Goal: Register for event/course

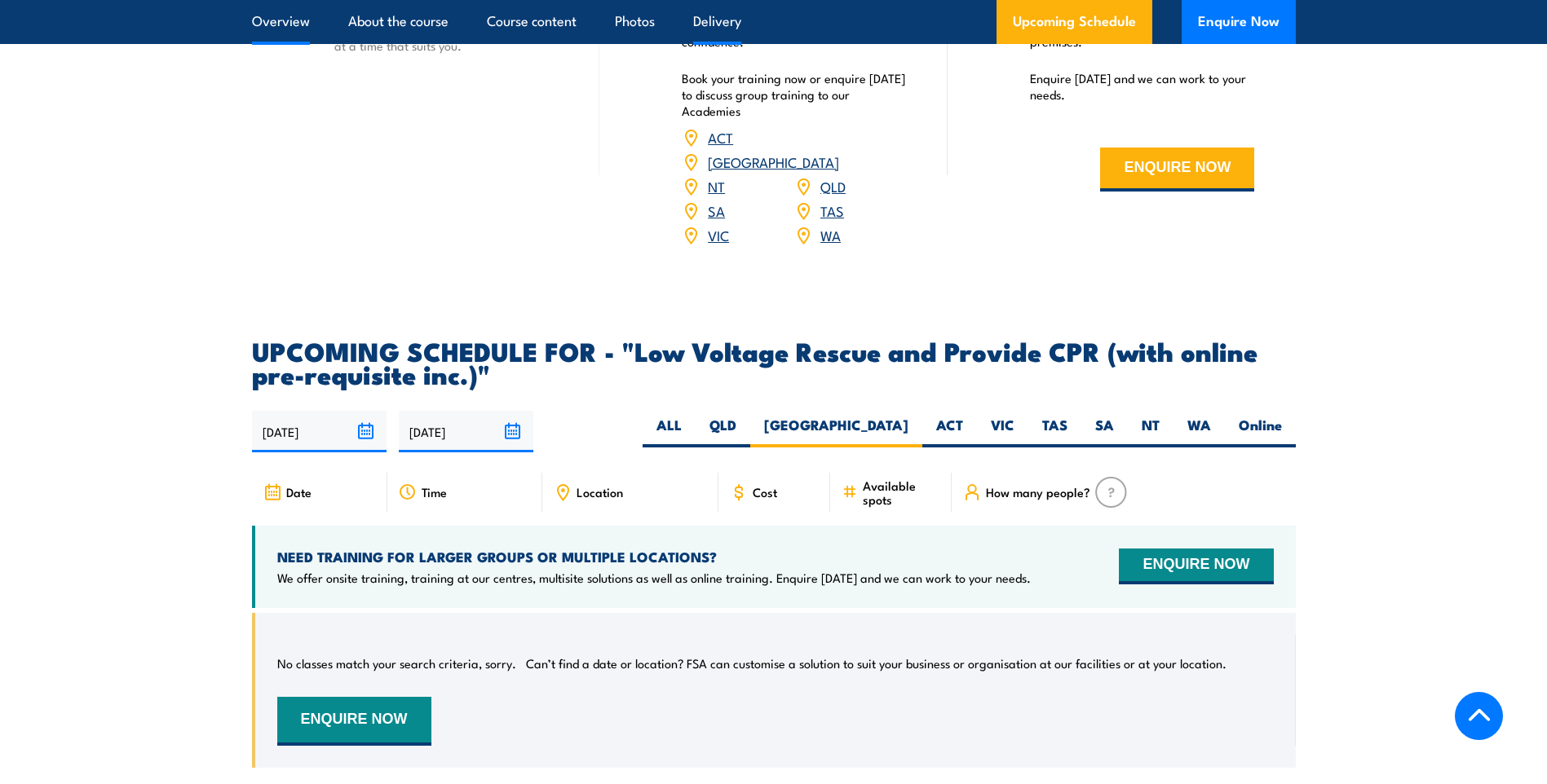
click at [269, 29] on link "Overview" at bounding box center [281, 22] width 58 height 44
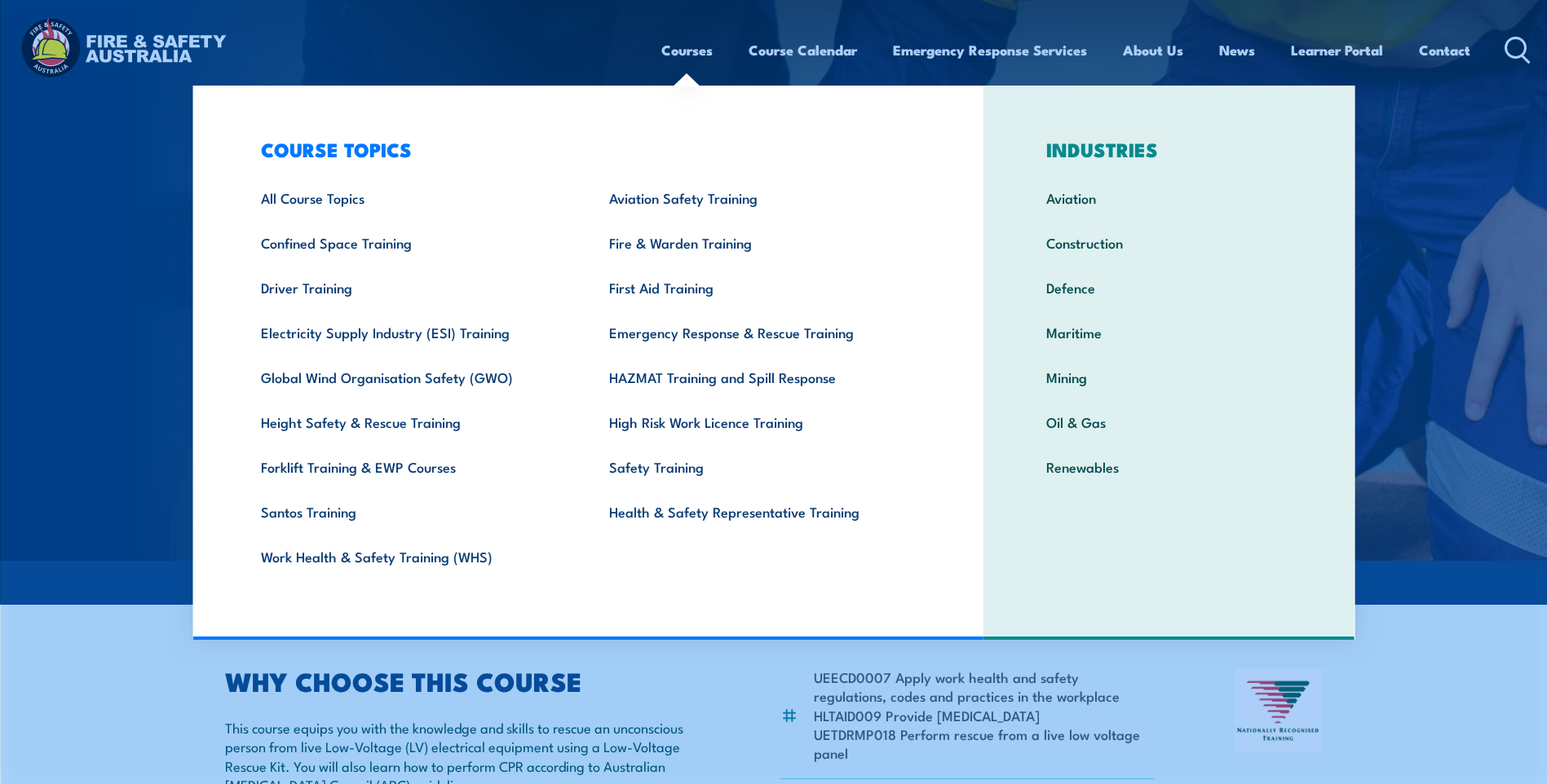
click at [678, 53] on link "Courses" at bounding box center [687, 51] width 51 height 44
click at [422, 342] on link "Electricity Supply Industry (ESI) Training" at bounding box center [409, 331] width 348 height 44
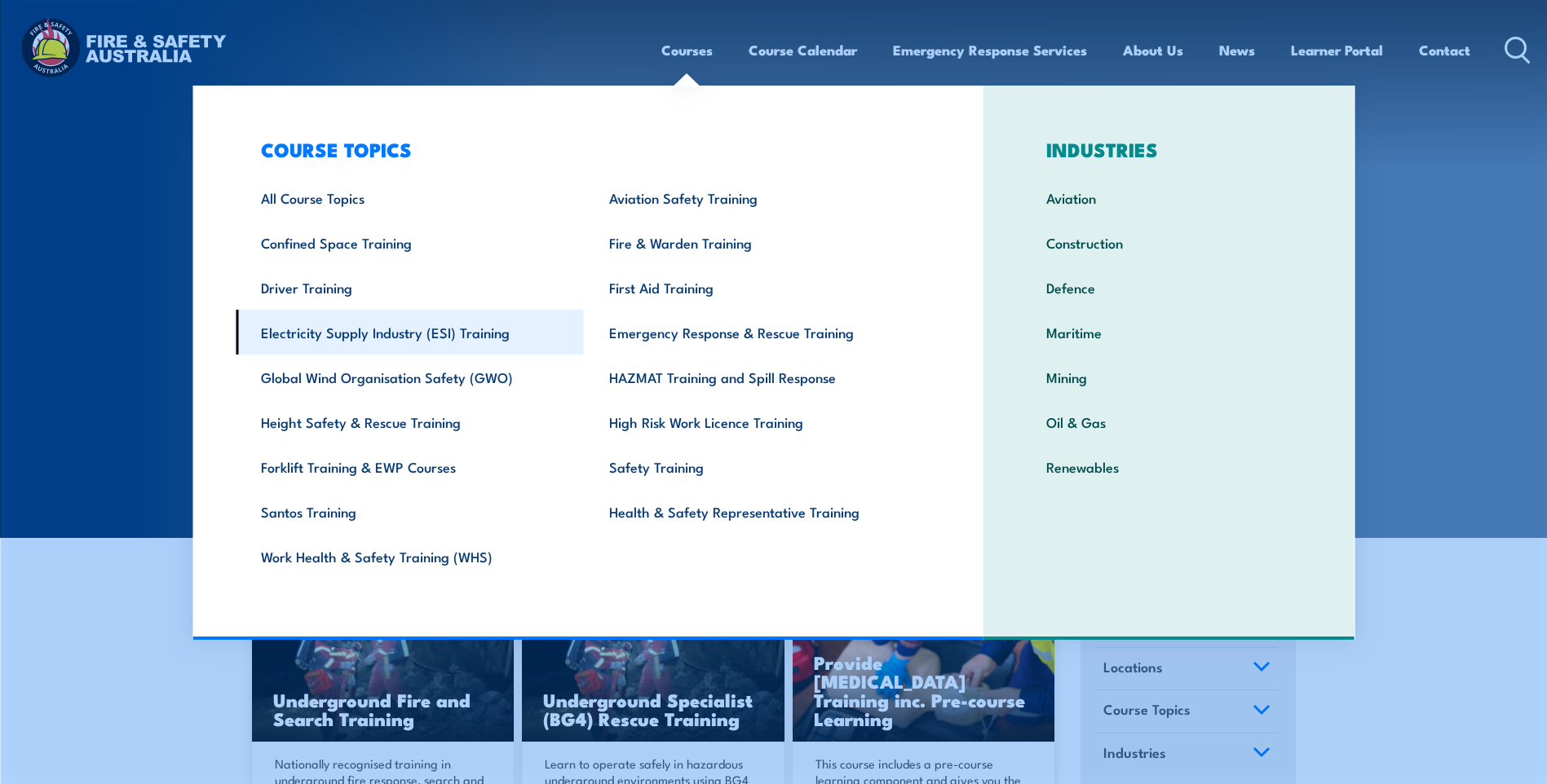
click at [461, 336] on link "Electricity Supply Industry (ESI) Training" at bounding box center [409, 331] width 348 height 44
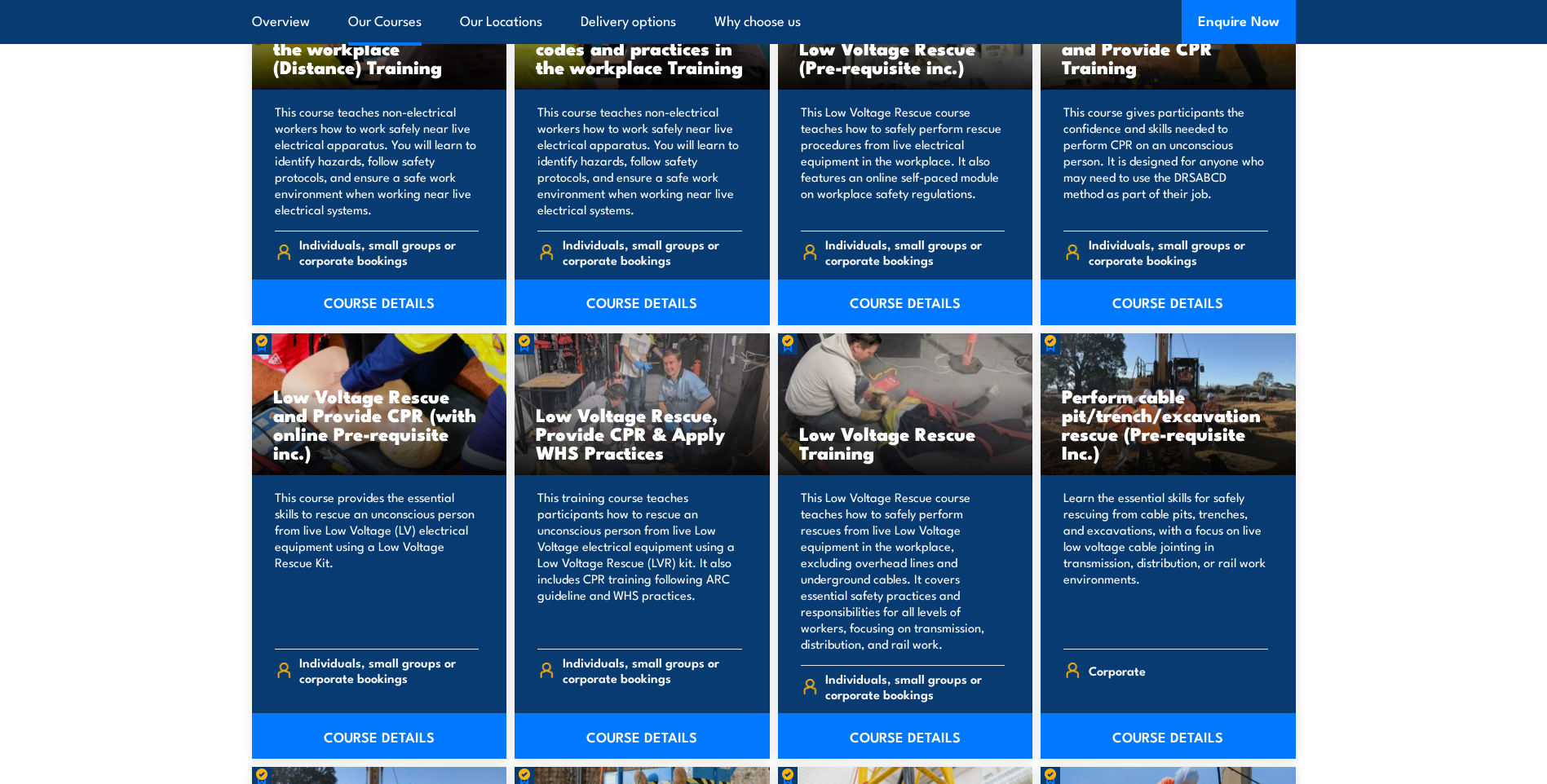
scroll to position [1468, 0]
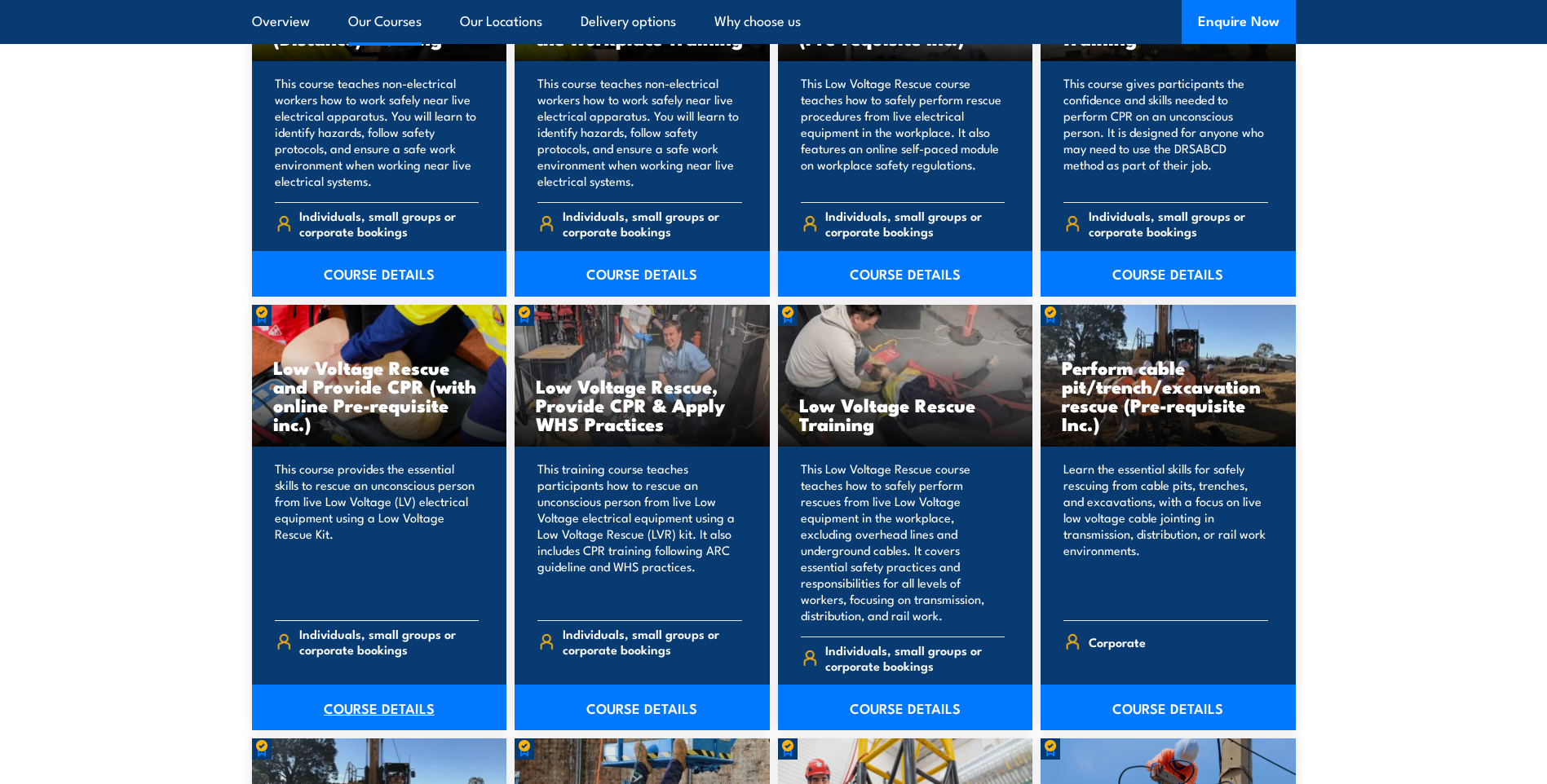
click at [392, 692] on link "COURSE DETAILS" at bounding box center [380, 707] width 256 height 45
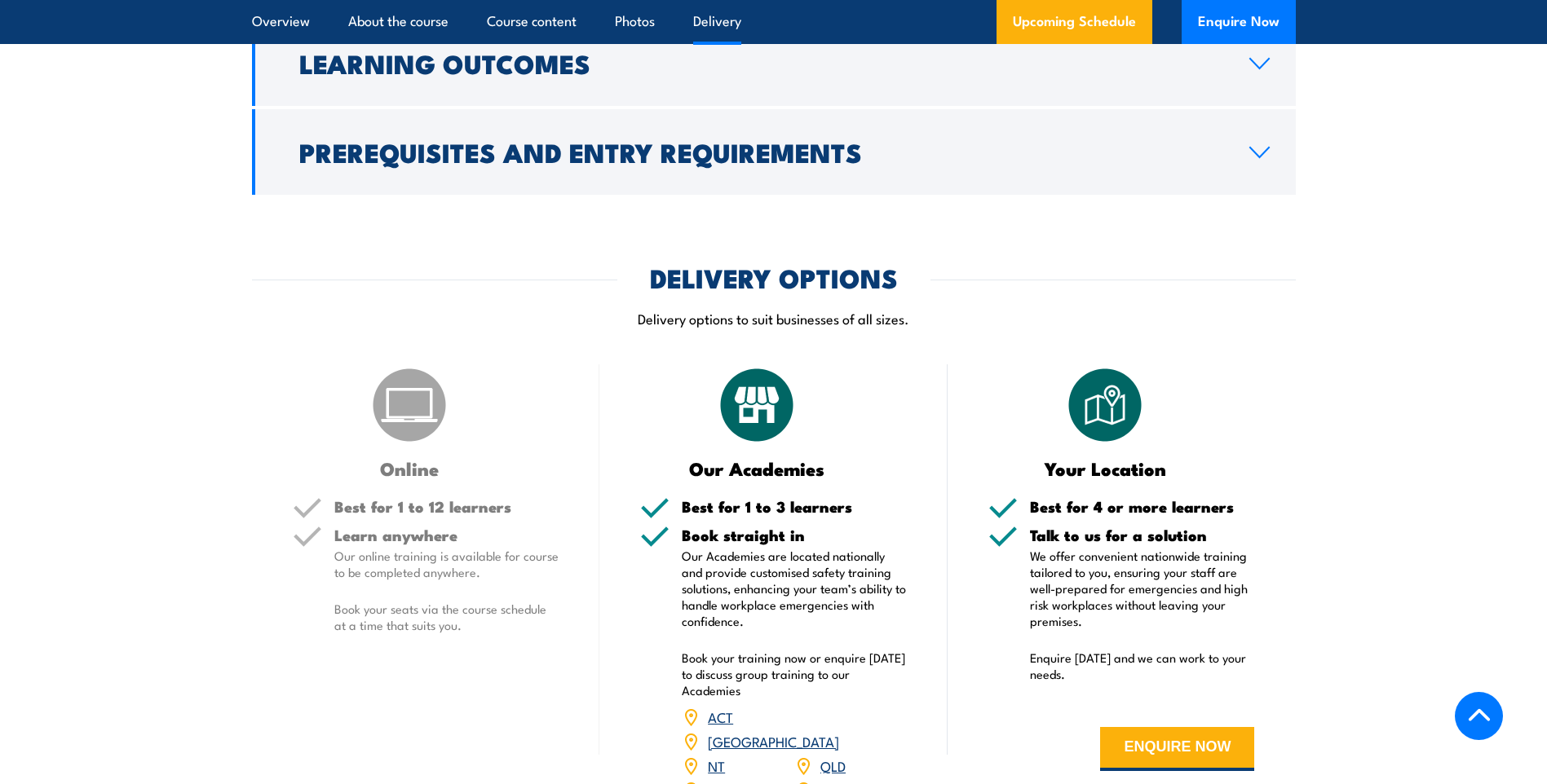
scroll to position [2364, 0]
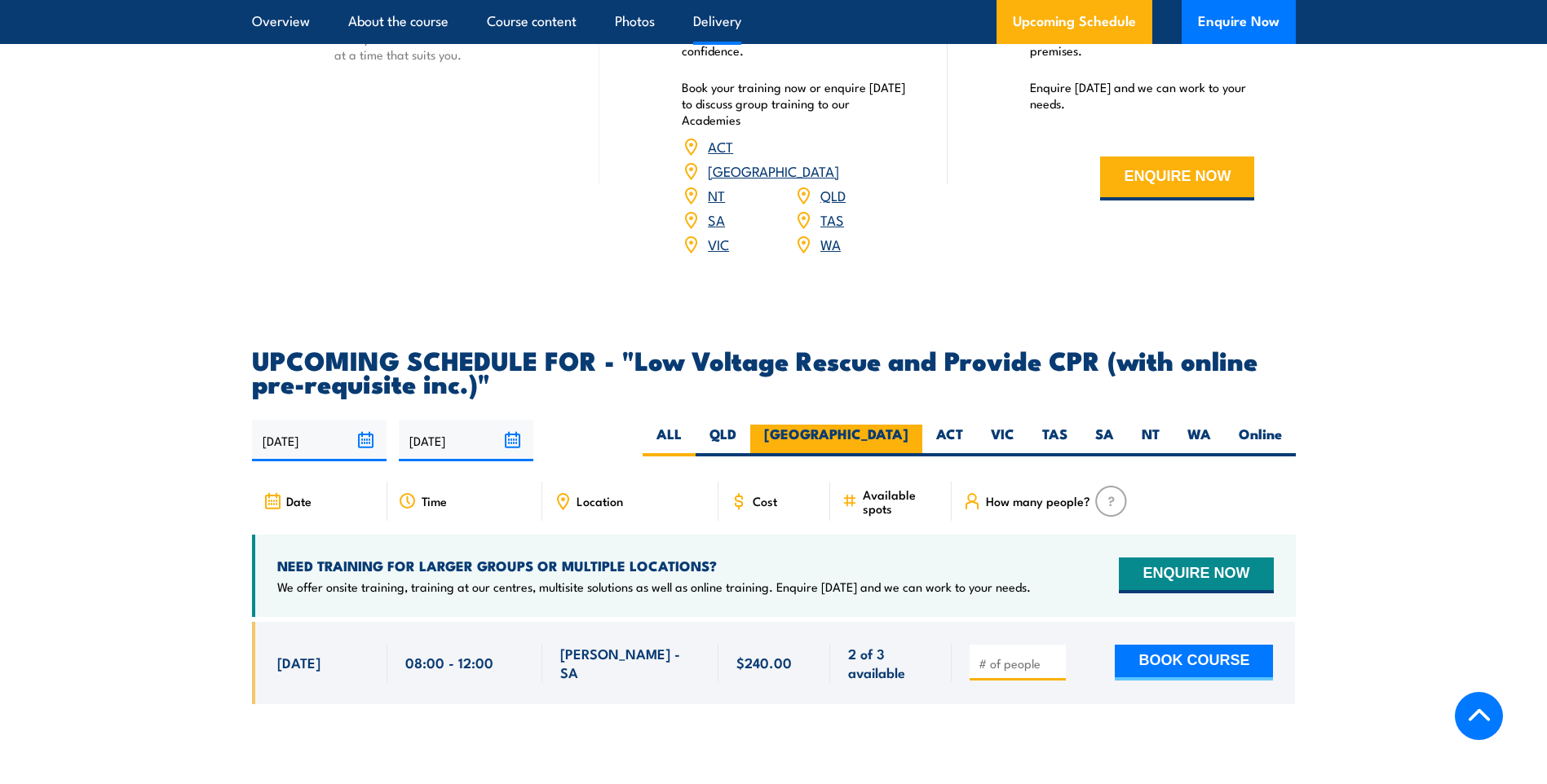
click at [905, 425] on label "[GEOGRAPHIC_DATA]" at bounding box center [836, 440] width 172 height 31
click at [908, 425] on input "[GEOGRAPHIC_DATA]" at bounding box center [914, 430] width 10 height 10
radio input "true"
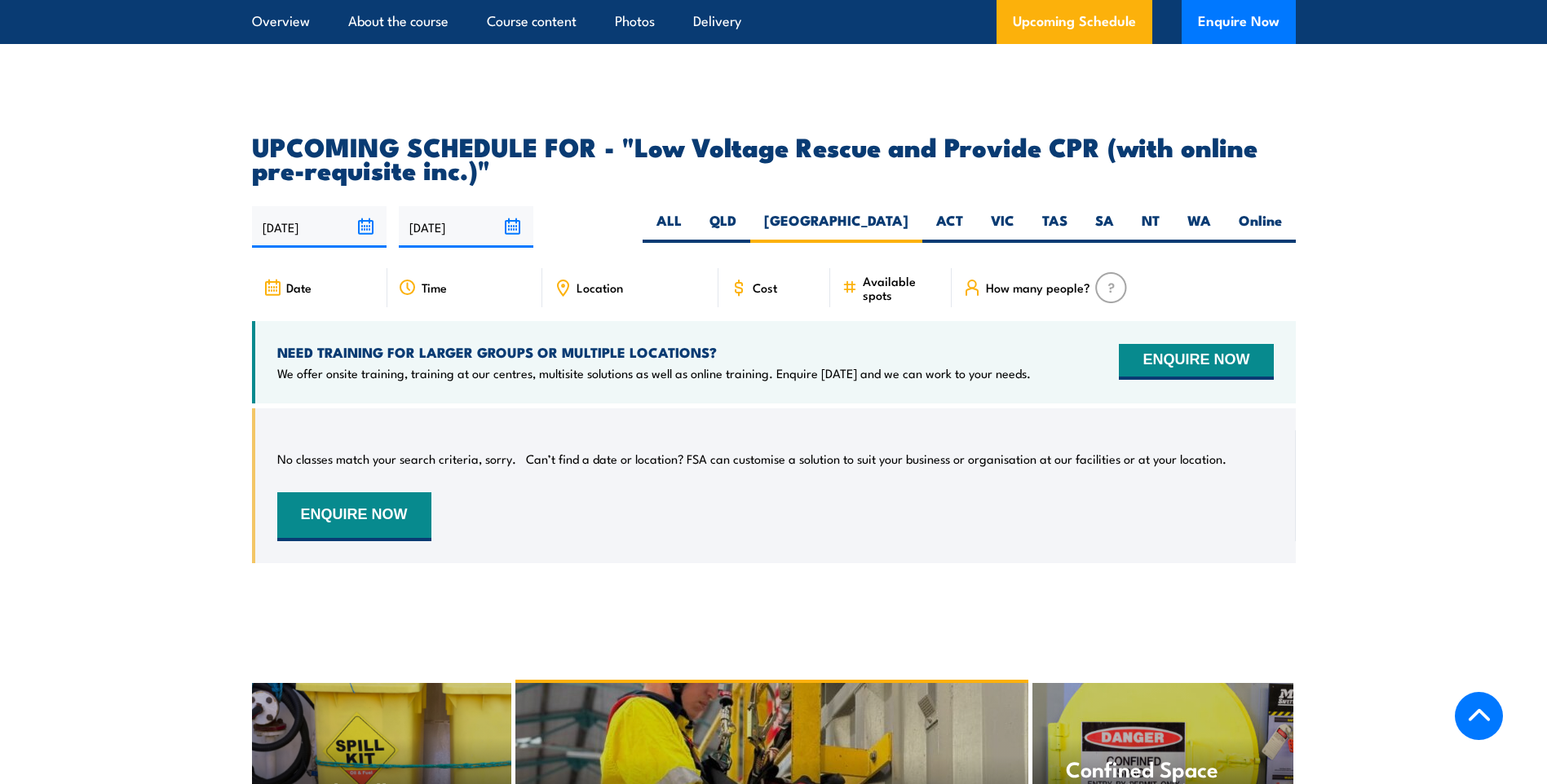
scroll to position [2688, 0]
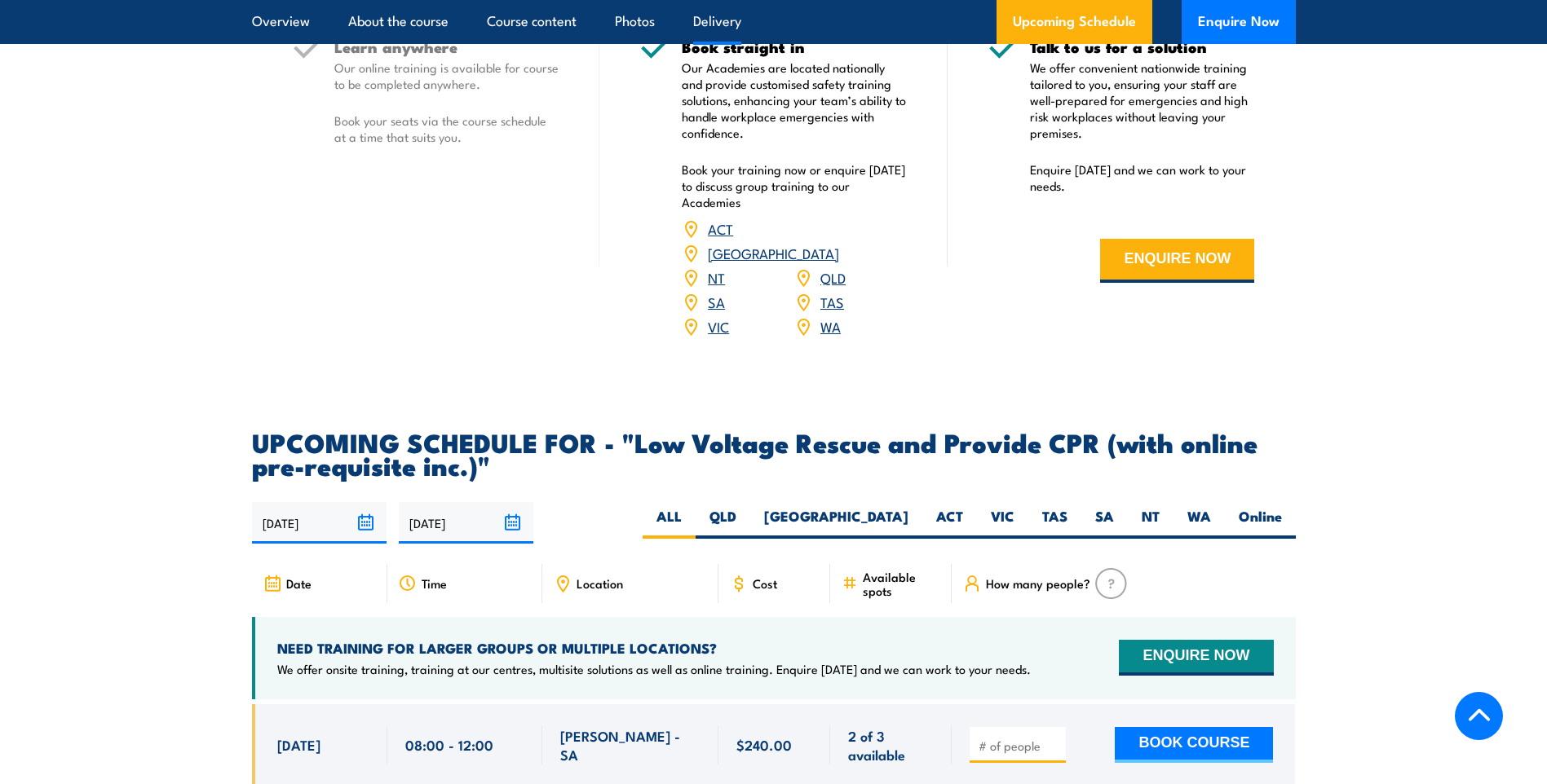
scroll to position [2283, 0]
click at [890, 507] on label "[GEOGRAPHIC_DATA]" at bounding box center [836, 522] width 172 height 31
click at [908, 507] on input "[GEOGRAPHIC_DATA]" at bounding box center [914, 512] width 10 height 10
radio input "true"
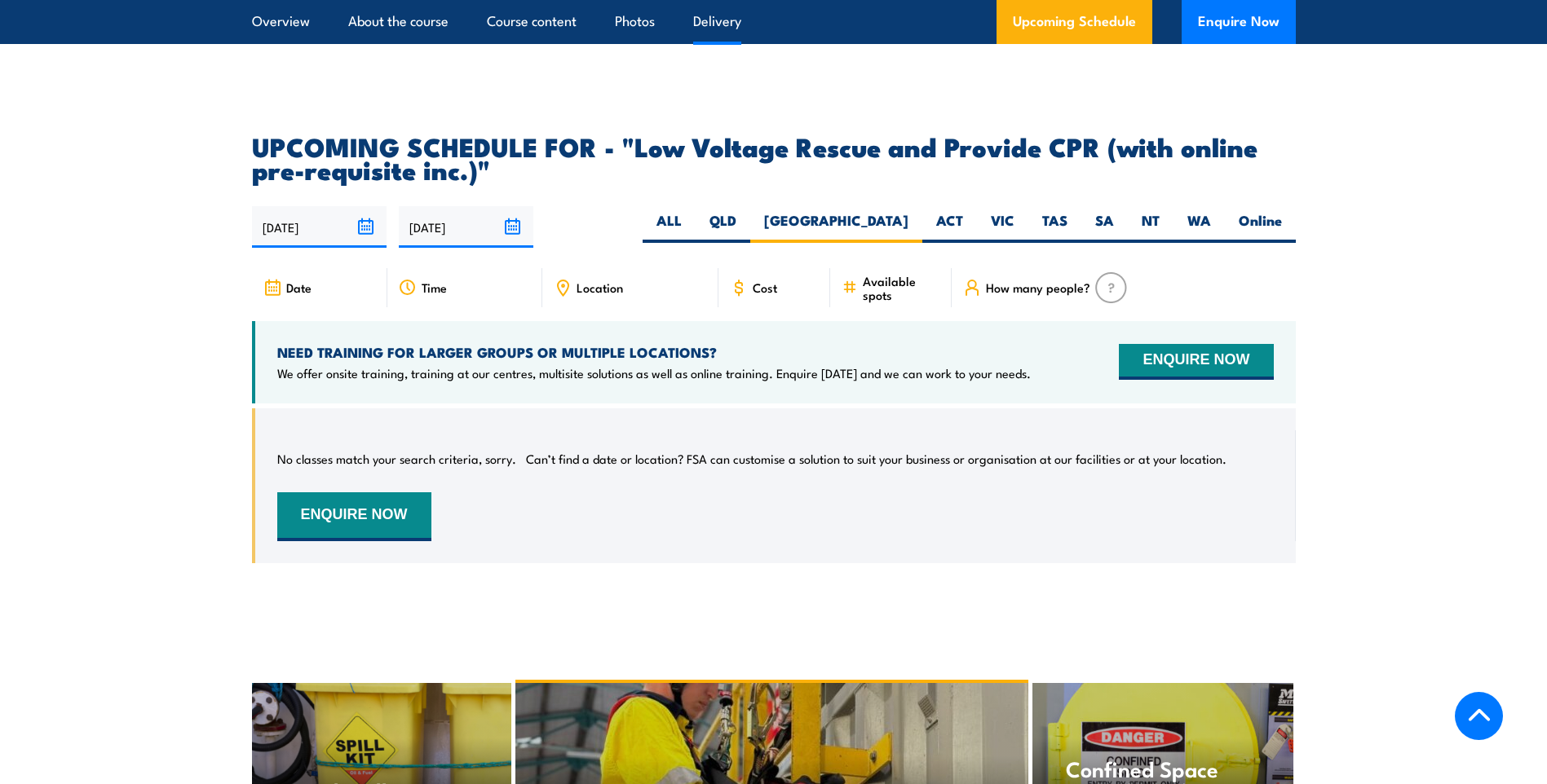
scroll to position [2688, 0]
